Goal: Find specific page/section

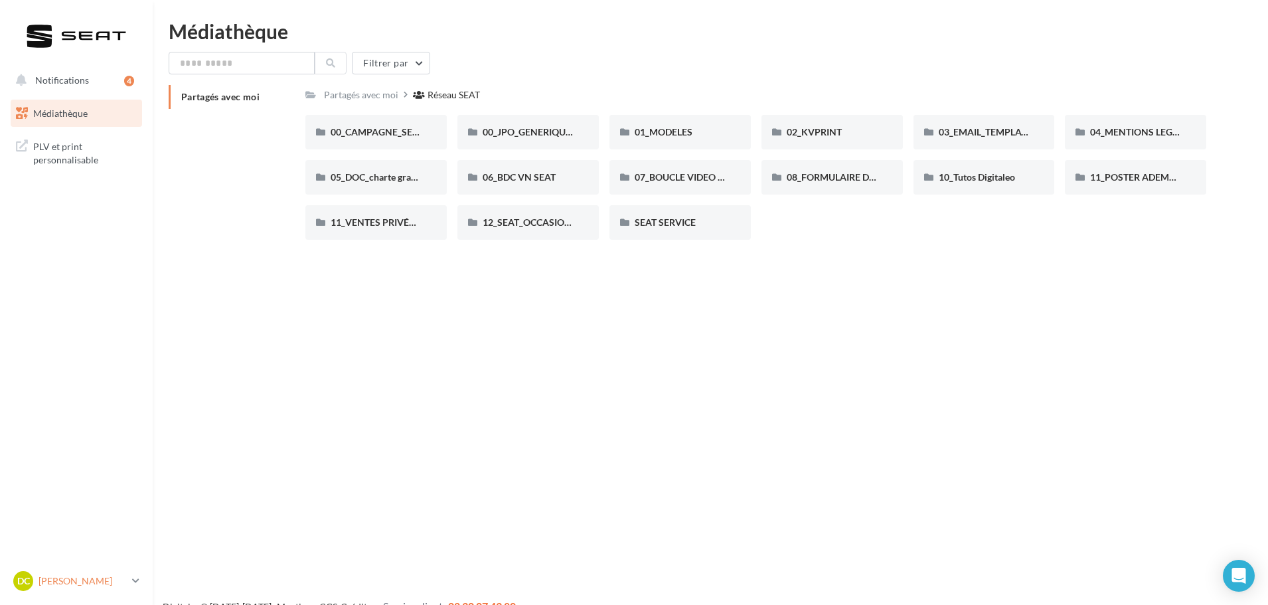
click at [83, 581] on p "[PERSON_NAME]" at bounding box center [83, 580] width 88 height 13
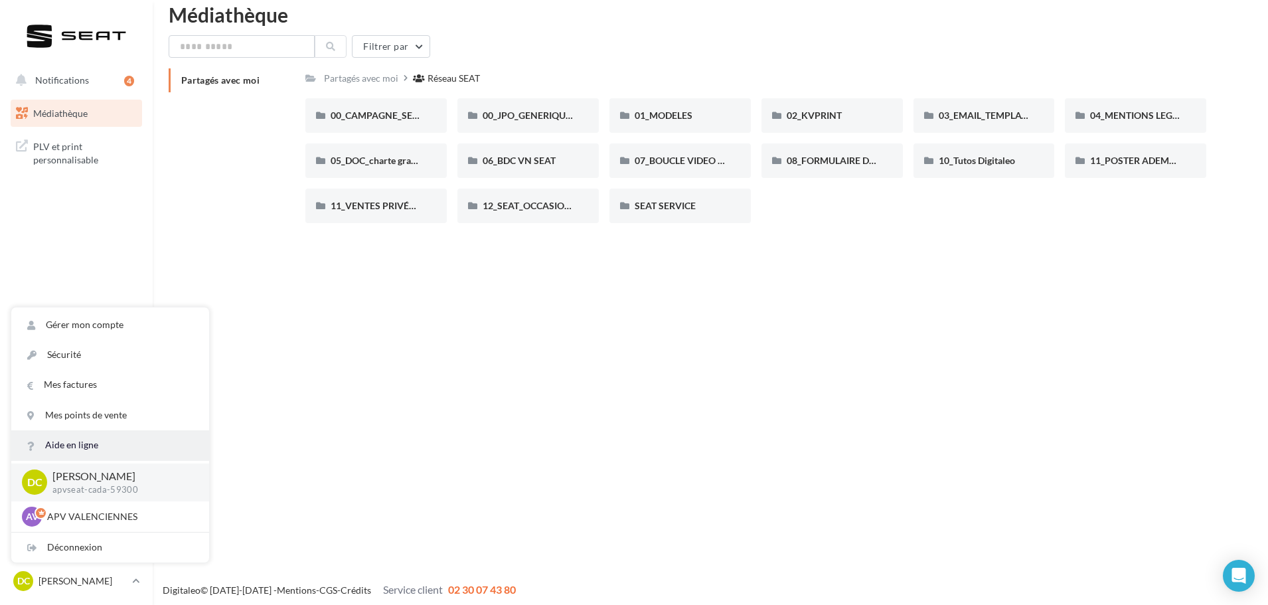
scroll to position [21, 0]
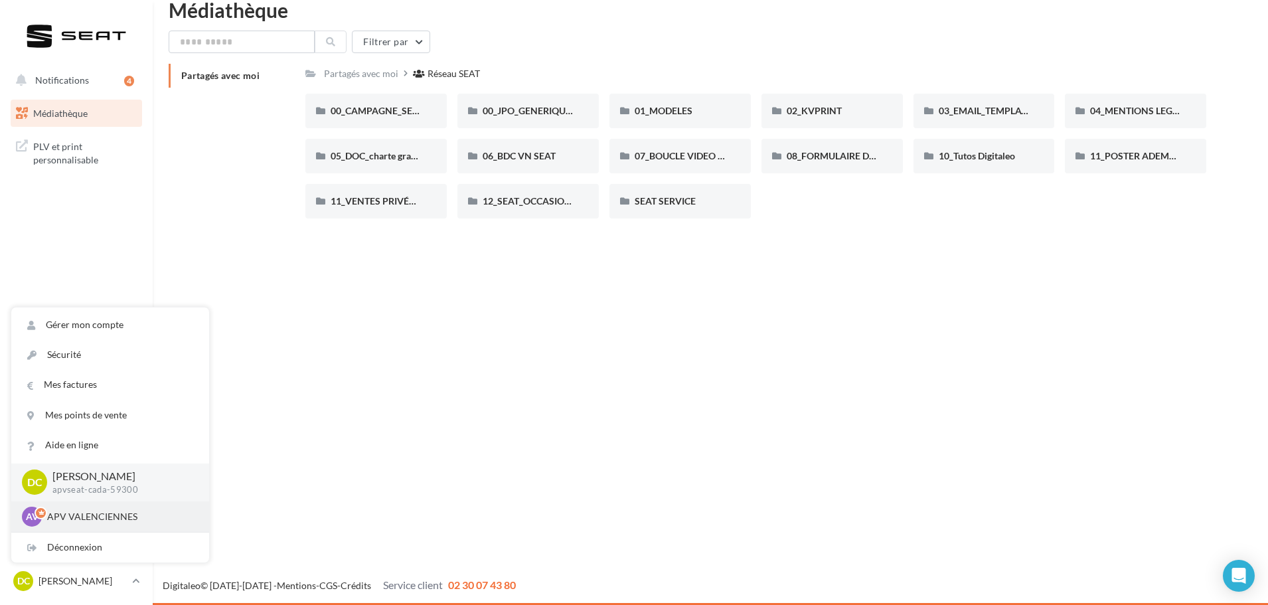
click at [78, 521] on p "APV VALENCIENNES" at bounding box center [120, 516] width 146 height 13
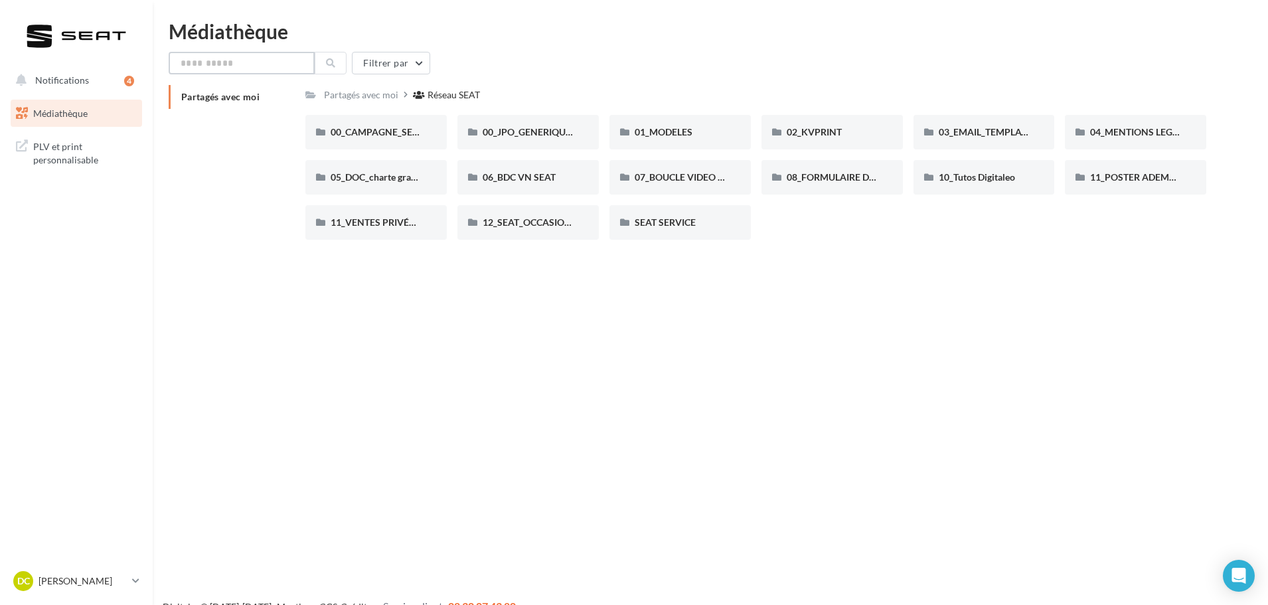
click at [205, 63] on input "text" at bounding box center [242, 63] width 146 height 23
type input "*******"
click at [325, 60] on button at bounding box center [331, 63] width 32 height 23
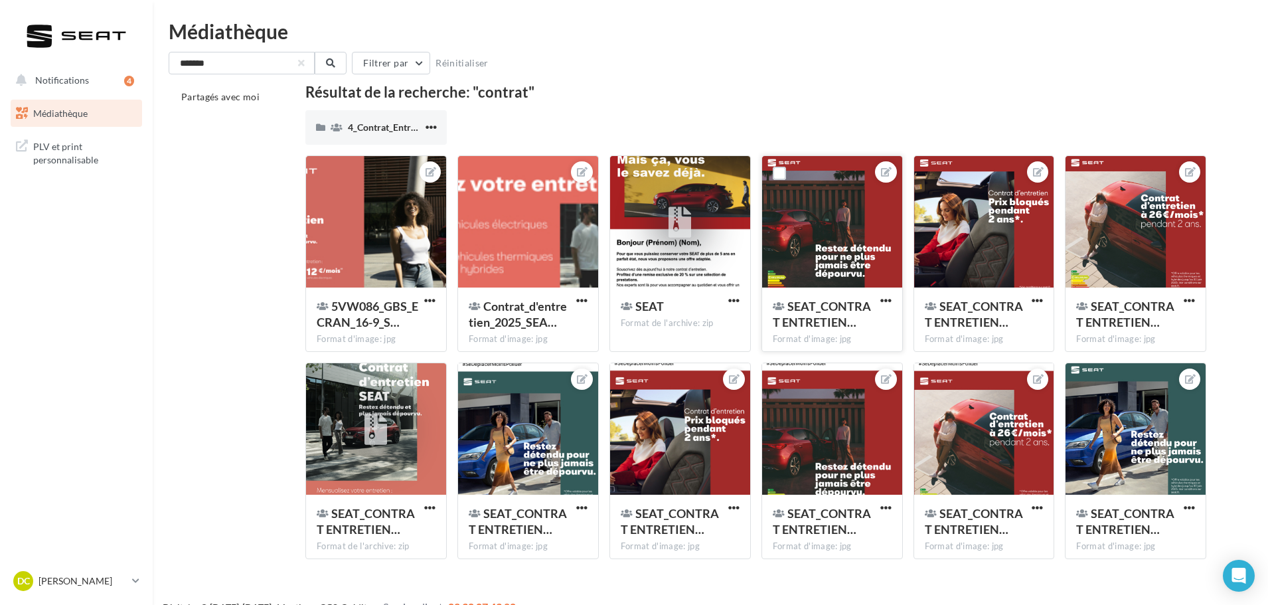
click at [850, 232] on div at bounding box center [832, 222] width 140 height 133
click at [822, 316] on span "SEAT_CONTRAT ENTRETIEN…" at bounding box center [822, 314] width 98 height 31
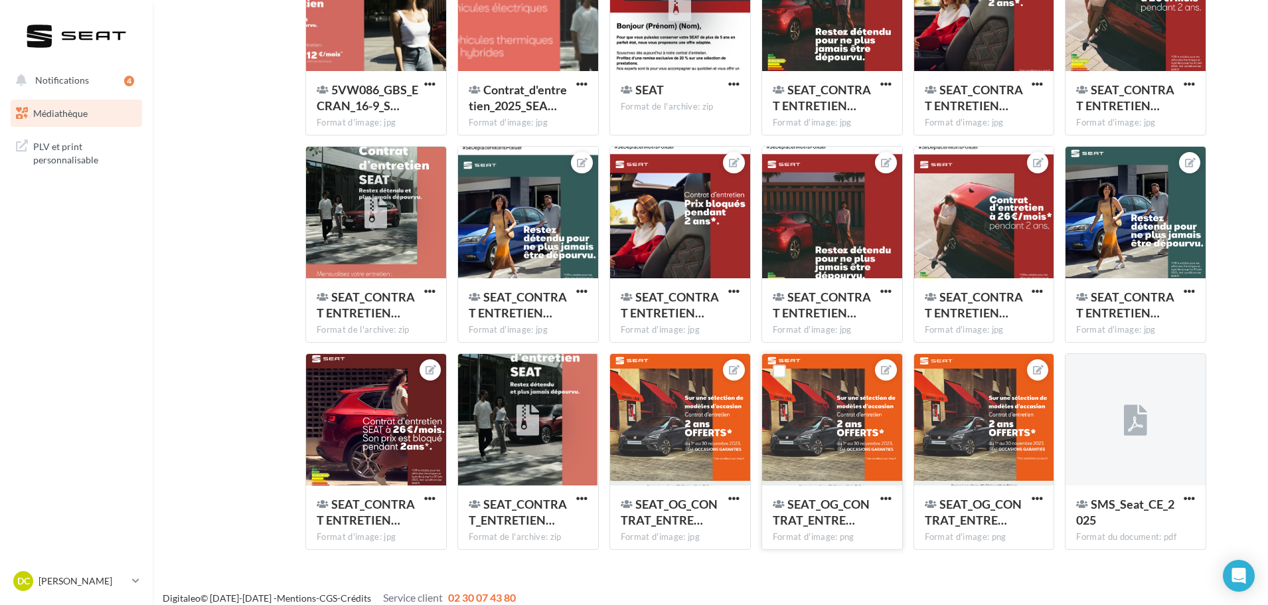
scroll to position [229, 0]
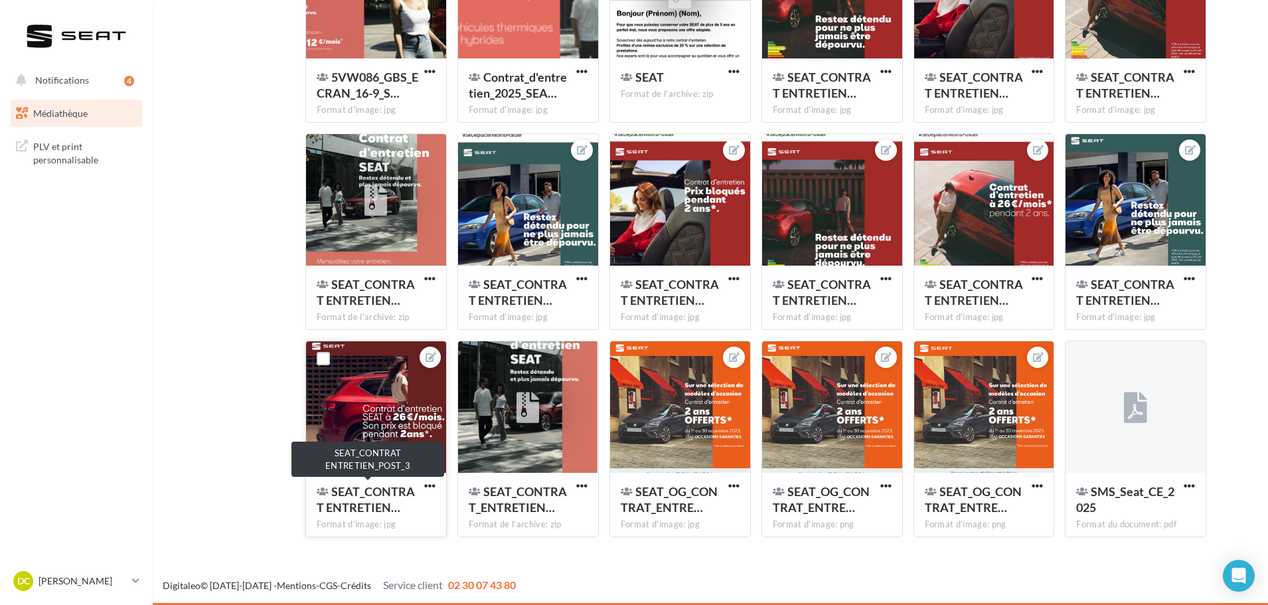
click at [376, 500] on span "SEAT_CONTRAT ENTRETIEN…" at bounding box center [366, 499] width 98 height 31
click at [402, 431] on div at bounding box center [376, 407] width 140 height 133
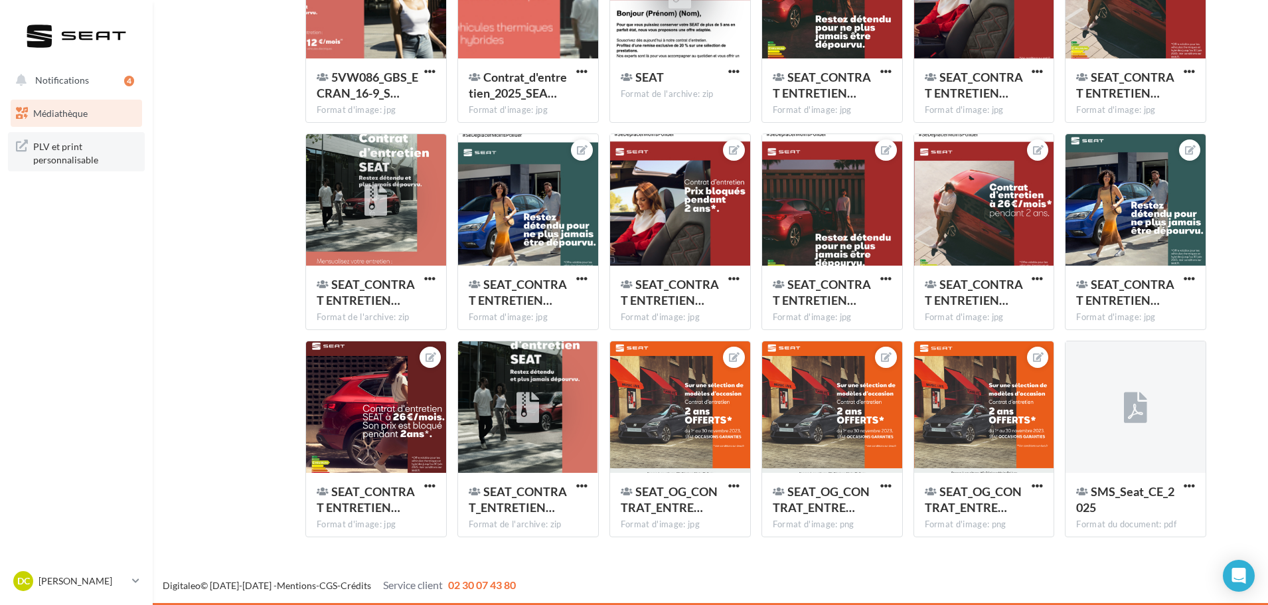
click at [77, 161] on span "PLV et print personnalisable" at bounding box center [85, 151] width 104 height 29
